Goal: Ask a question

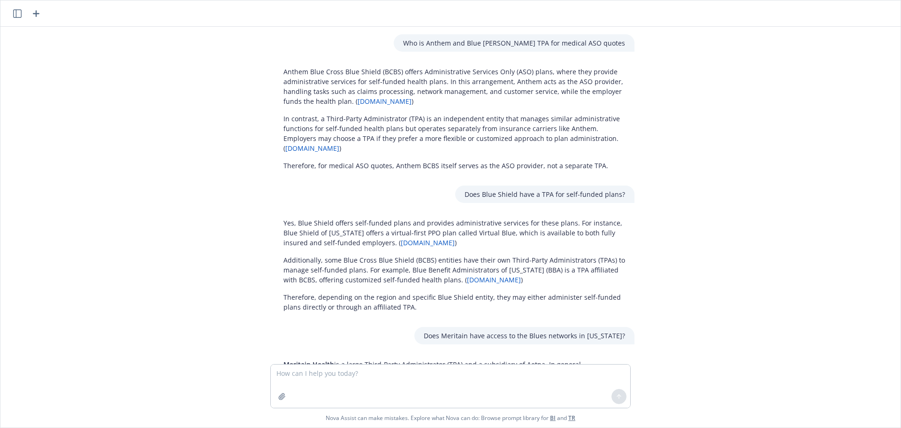
scroll to position [312, 0]
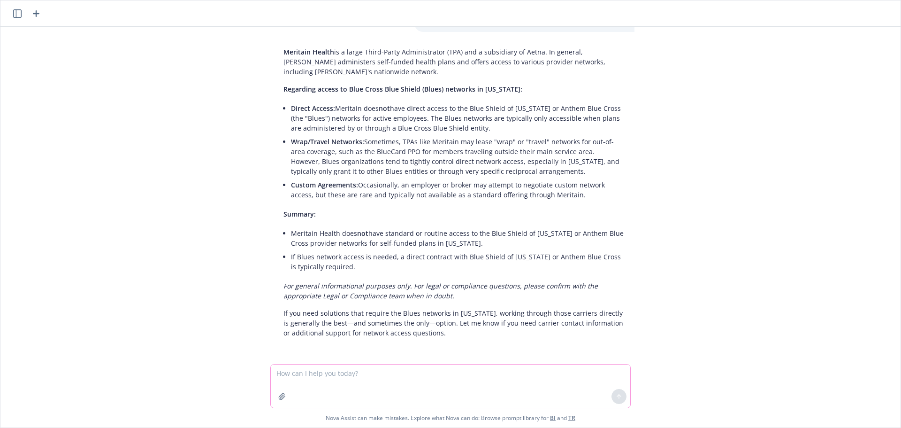
click at [397, 379] on textarea at bounding box center [450, 385] width 359 height 43
type textarea "What is the rate guarantee for the attached proposal?"
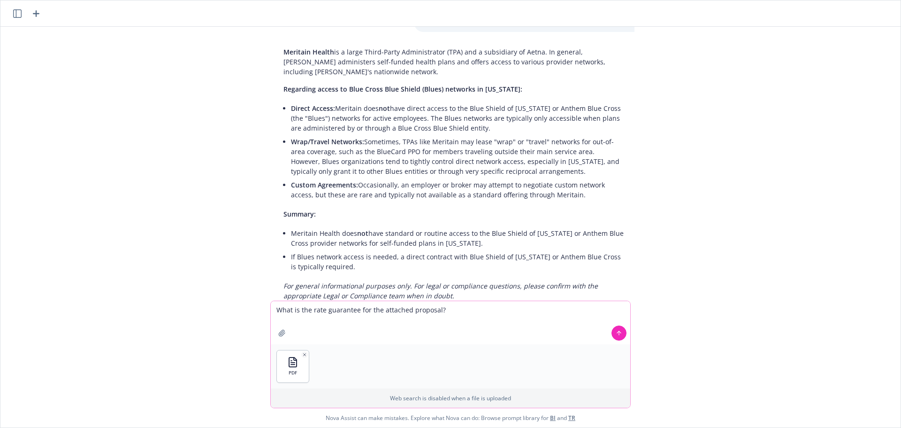
click at [616, 335] on icon at bounding box center [619, 332] width 7 height 7
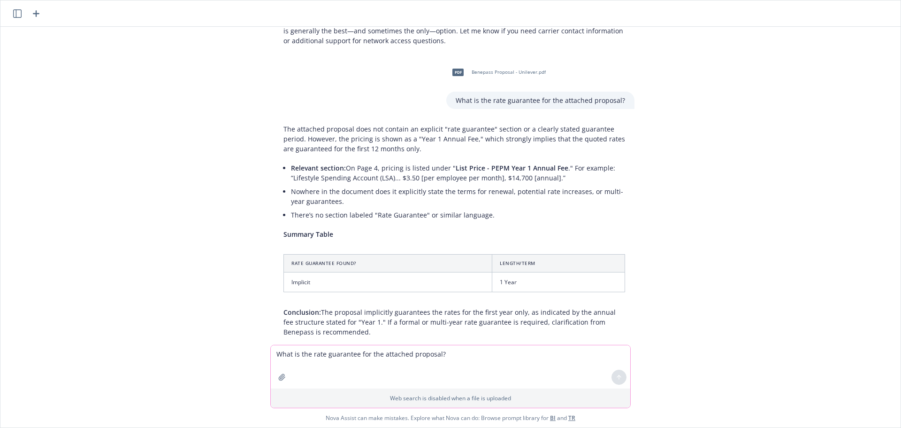
scroll to position [650, 0]
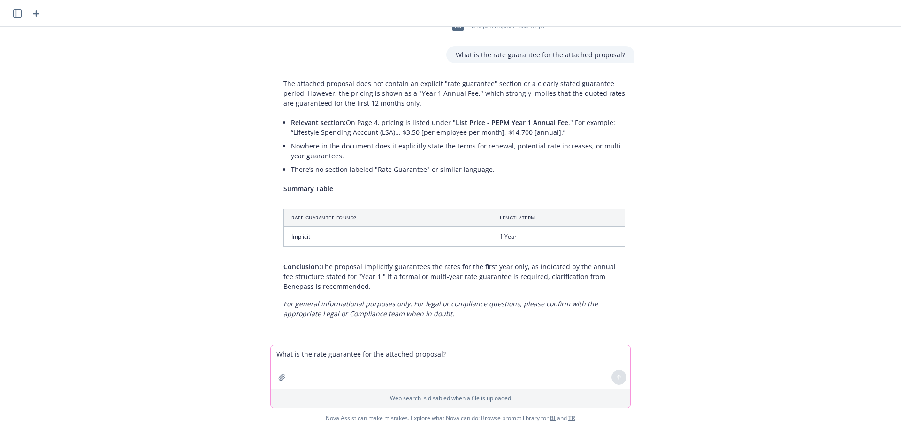
click at [411, 374] on textarea "What is the rate guarantee for the attached proposal?" at bounding box center [450, 366] width 359 height 43
type textarea "are there any monthly minimums listed in that proposal?"
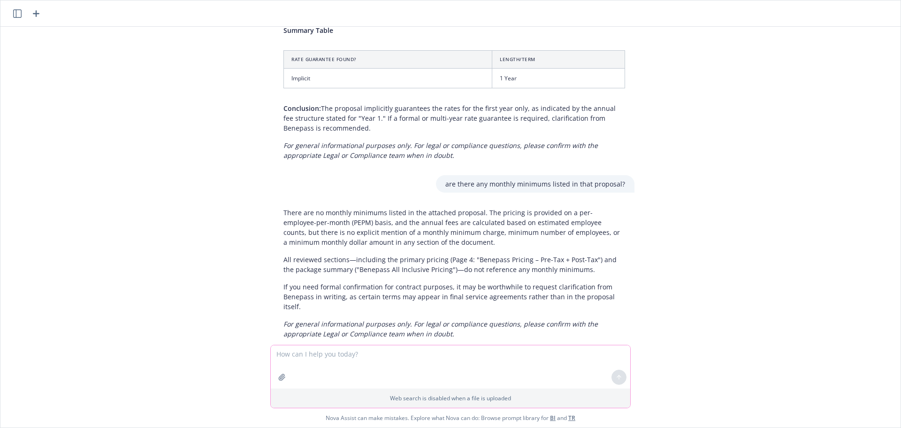
scroll to position [818, 0]
